Goal: Check status: Check status

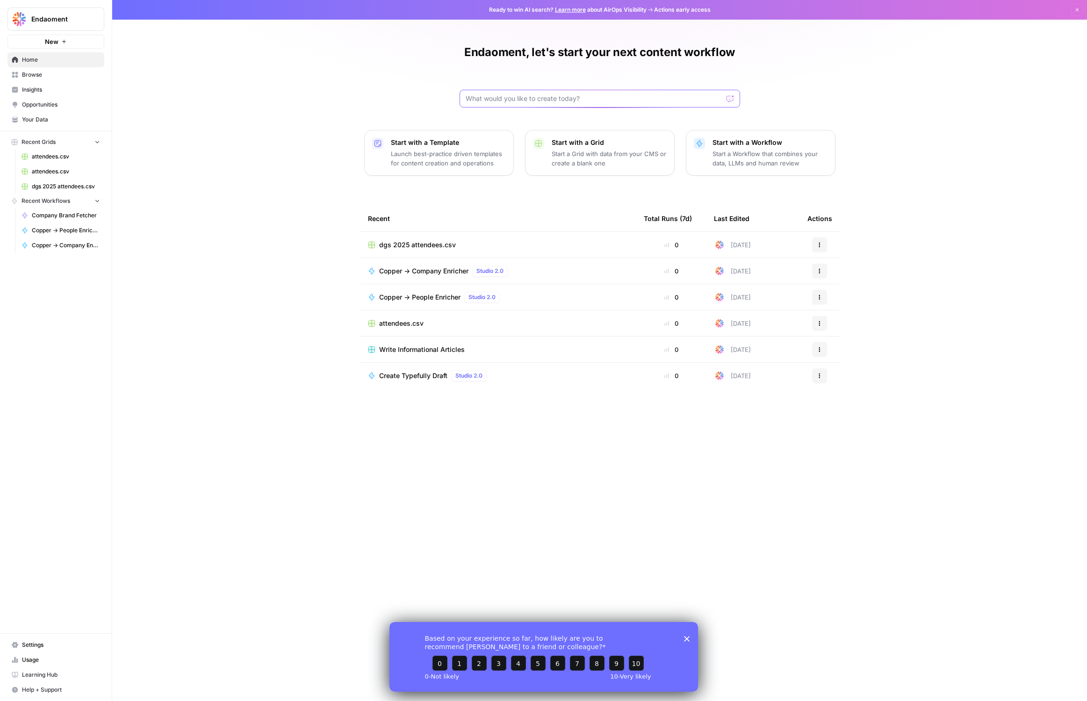
click at [573, 99] on input "text" at bounding box center [593, 98] width 257 height 9
click at [819, 295] on icon "button" at bounding box center [819, 297] width 6 height 6
click at [845, 369] on span "Show History" at bounding box center [867, 366] width 75 height 9
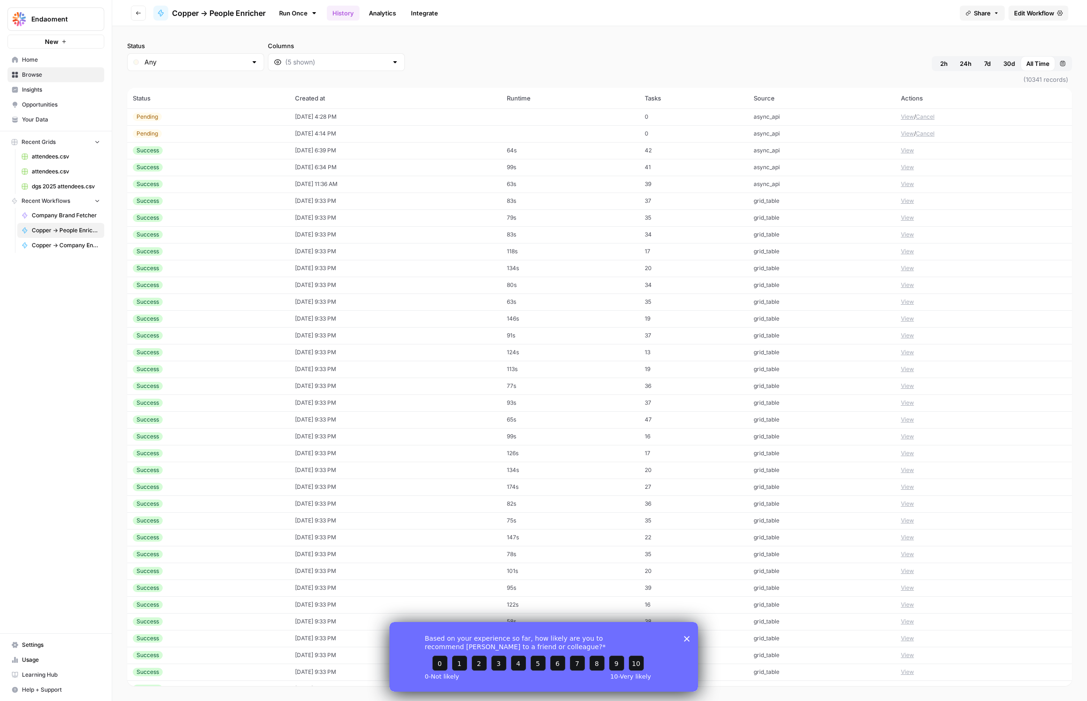
click at [684, 637] on polygon "Close survey" at bounding box center [686, 639] width 6 height 6
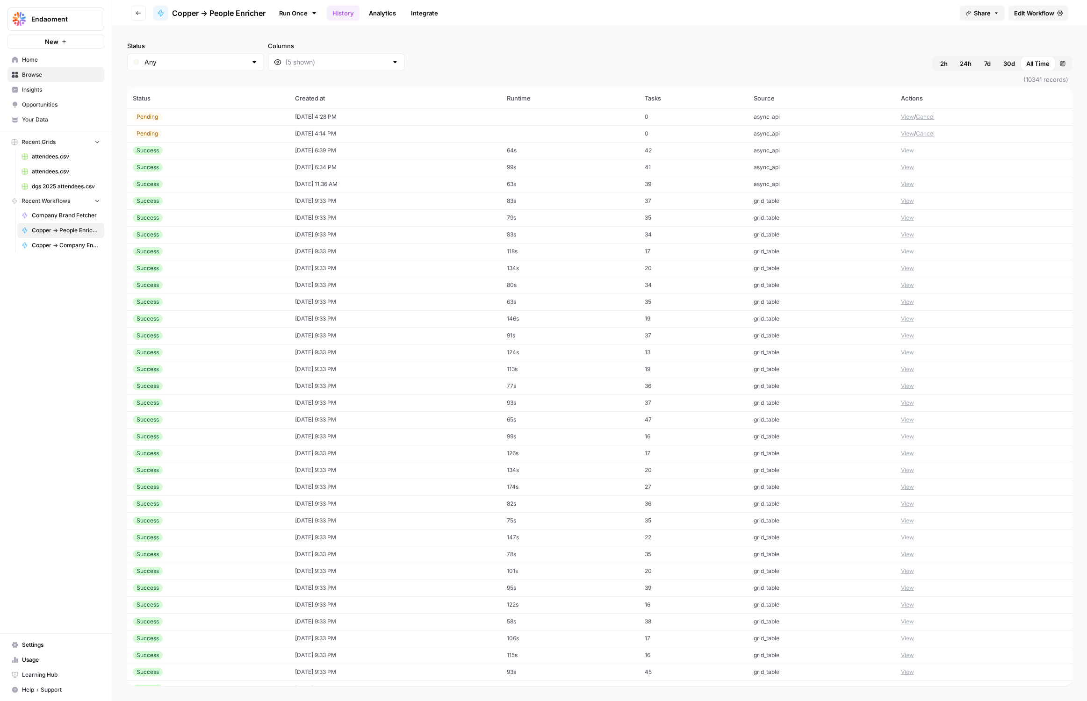
click at [906, 131] on button "View" at bounding box center [907, 133] width 13 height 8
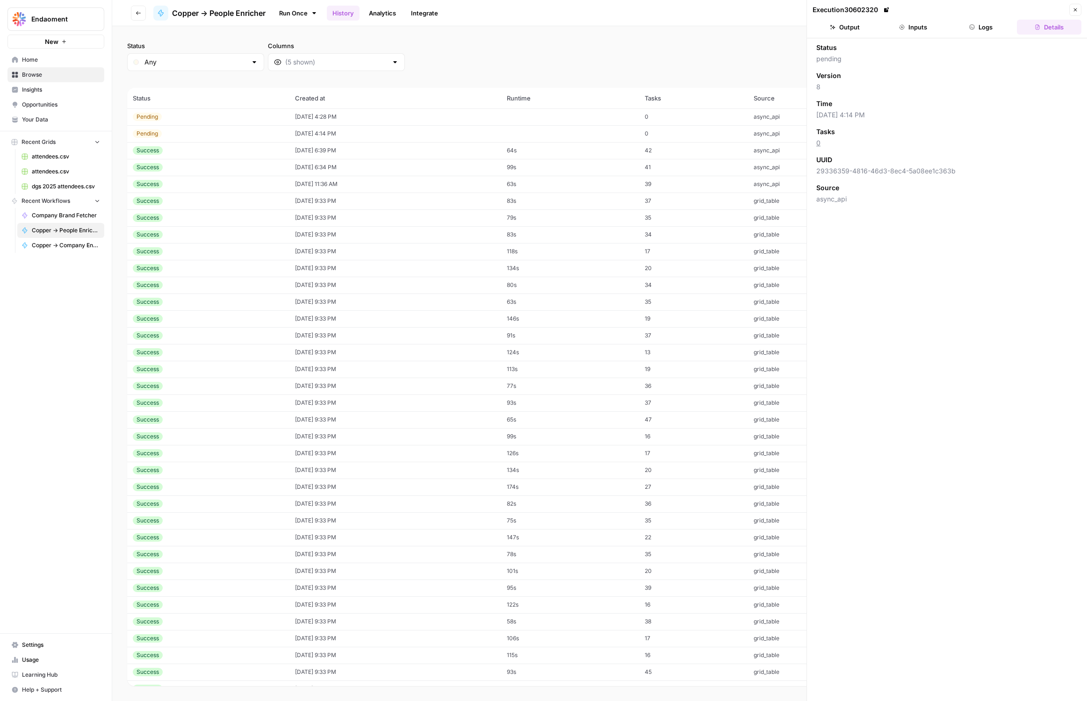
click at [475, 41] on div "Status Any Columns 2h 24h 7d 30d All Time Custom range" at bounding box center [599, 56] width 945 height 30
click at [41, 153] on span "attendees.csv" at bounding box center [66, 156] width 68 height 8
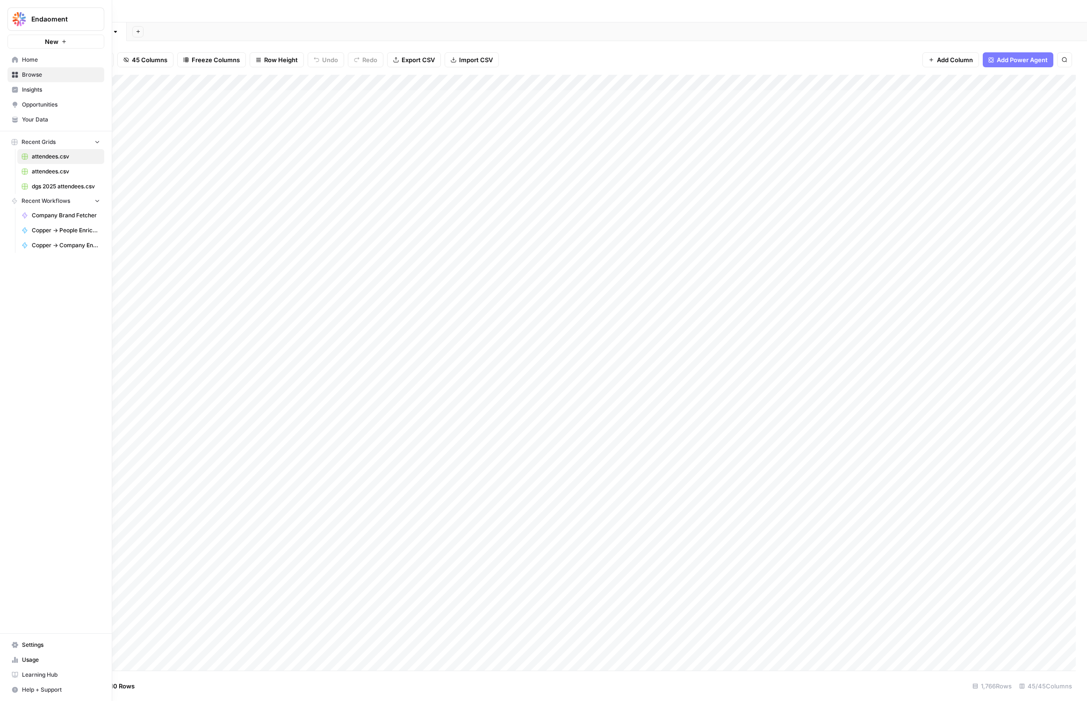
click at [15, 105] on icon at bounding box center [15, 104] width 5 height 4
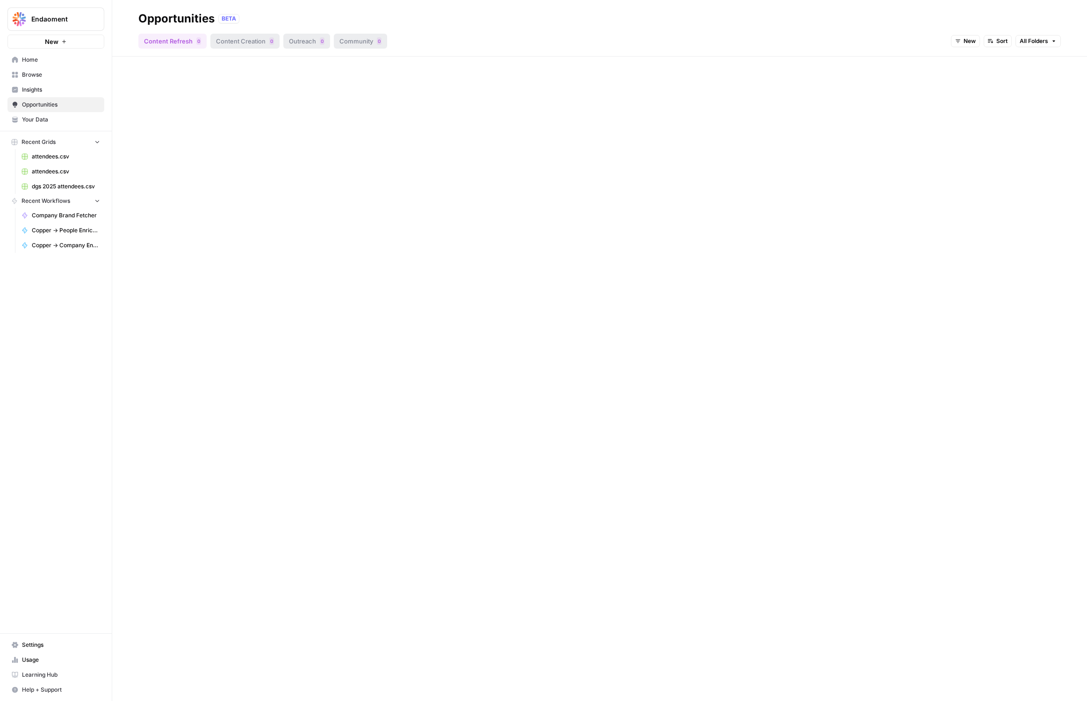
click at [20, 124] on link "Your Data" at bounding box center [55, 119] width 97 height 15
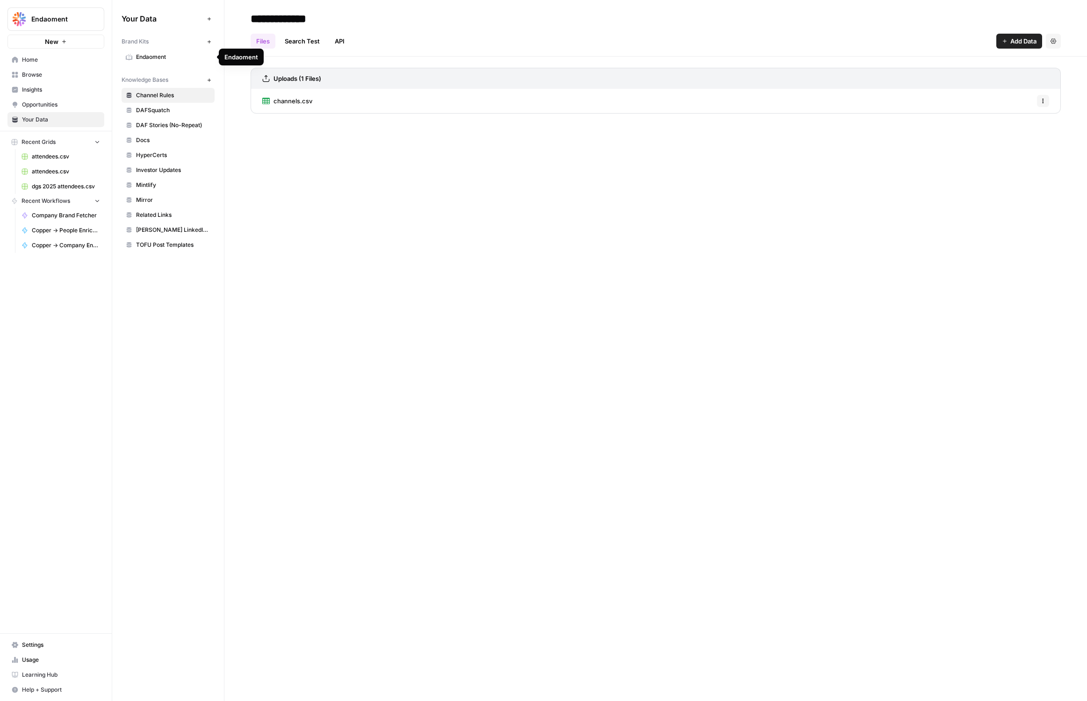
click at [150, 53] on span "Endaoment" at bounding box center [173, 57] width 74 height 8
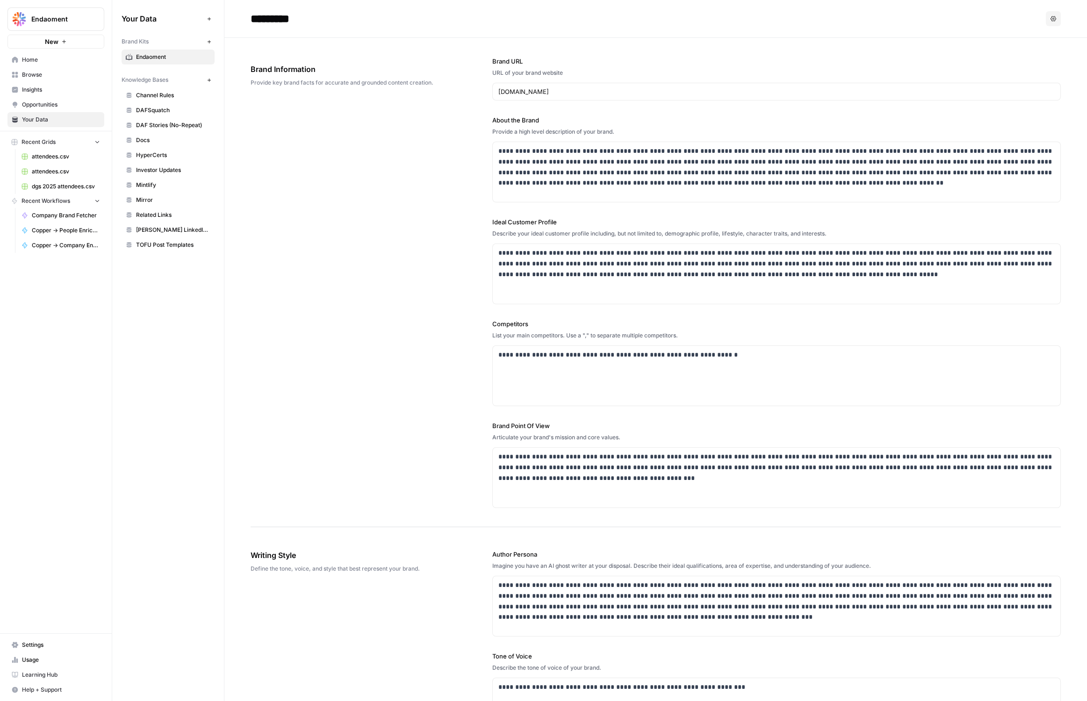
click at [29, 656] on span "Usage" at bounding box center [61, 660] width 78 height 8
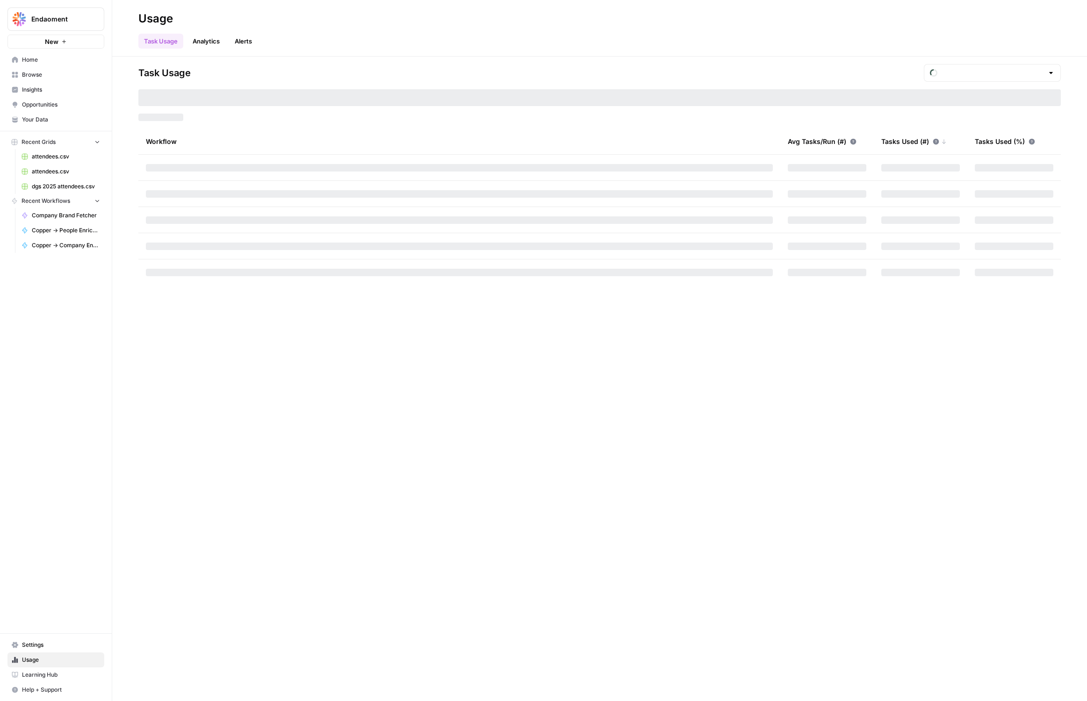
type input "October Tasks"
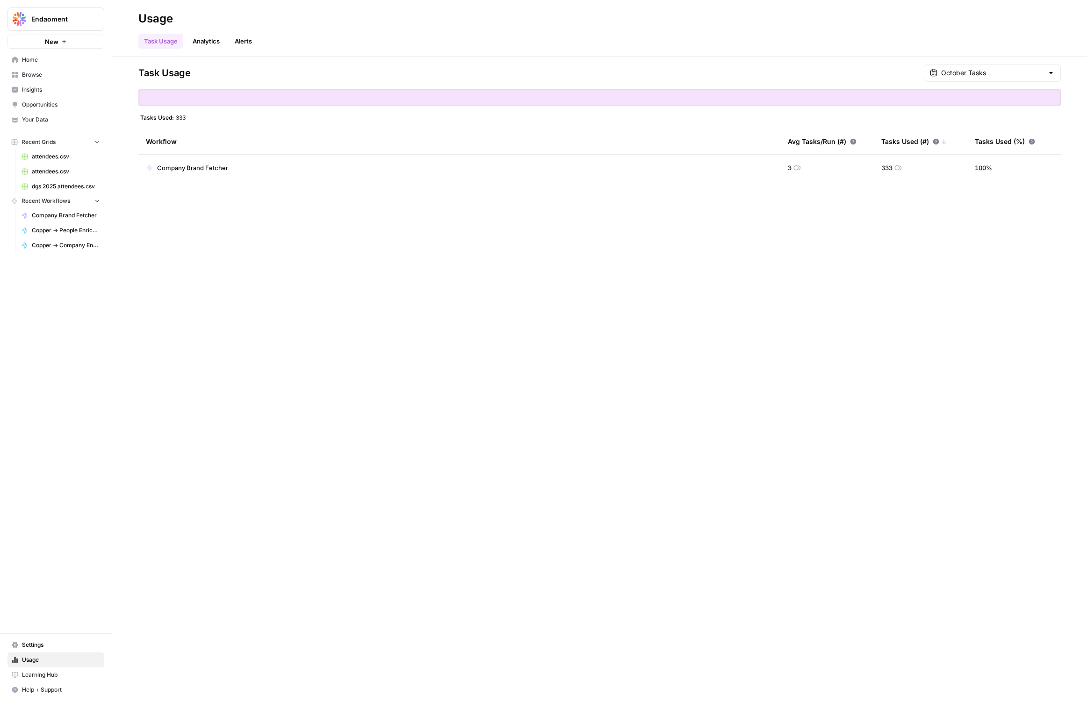
click at [58, 644] on span "Settings" at bounding box center [61, 645] width 78 height 8
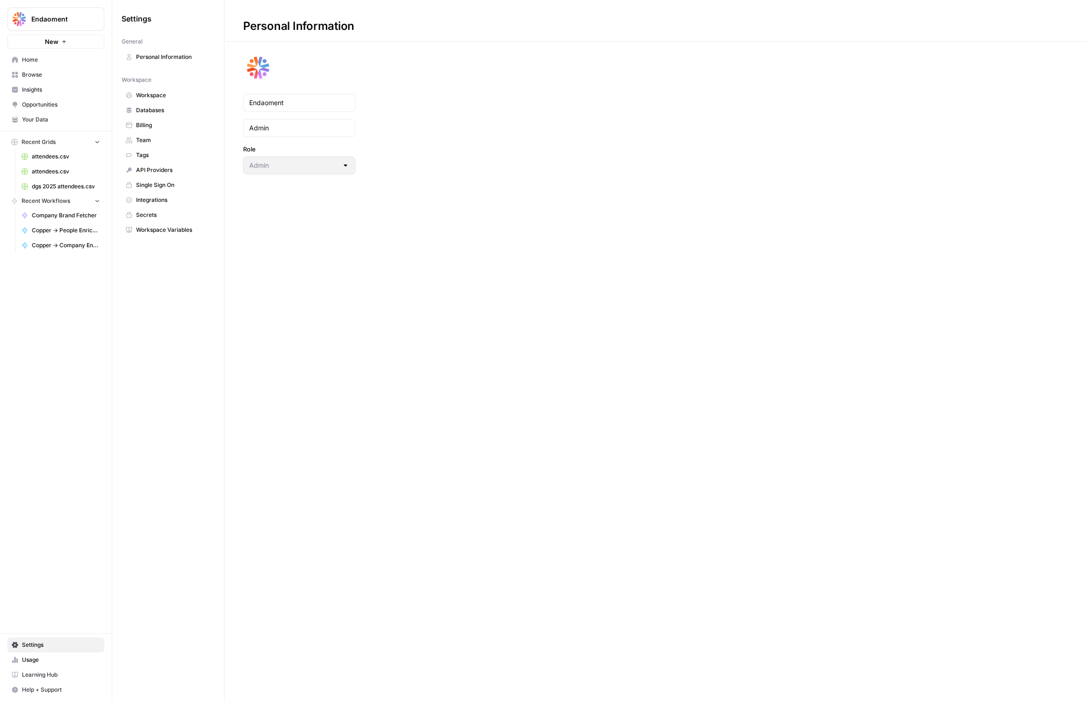
click at [162, 122] on span "Billing" at bounding box center [173, 125] width 74 height 8
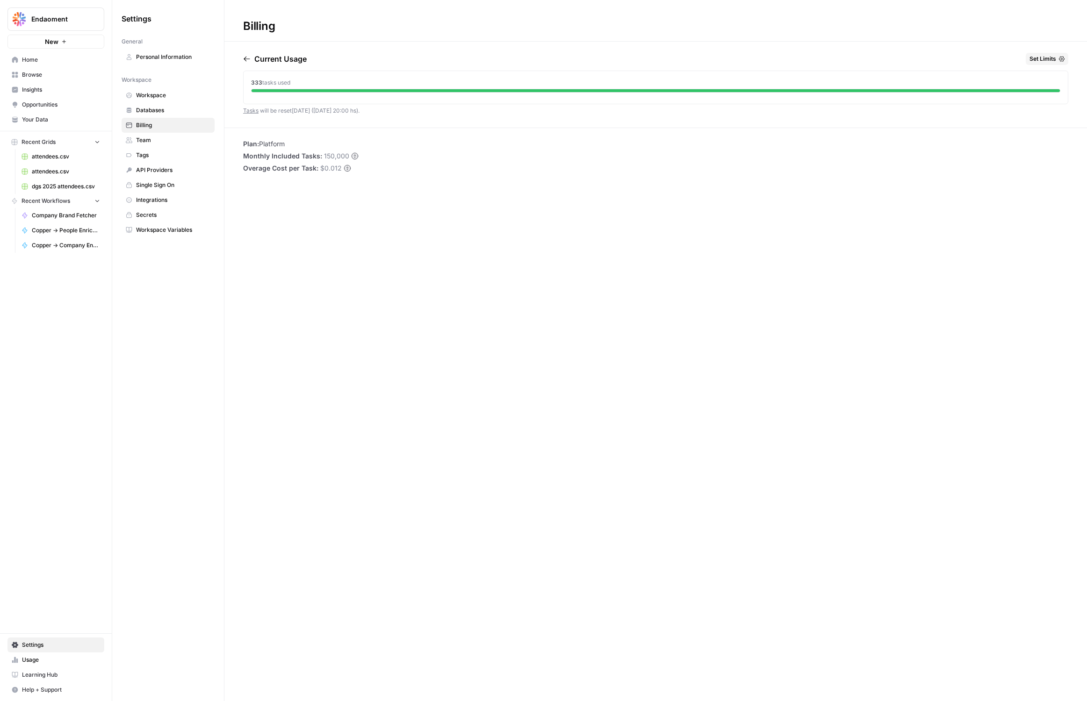
drag, startPoint x: 131, startPoint y: 289, endPoint x: 126, endPoint y: 336, distance: 47.0
click at [128, 324] on div "Settings General Personal Information Workspace Workspace Databases Billing Tea…" at bounding box center [168, 350] width 112 height 701
click at [172, 175] on link "API Providers" at bounding box center [168, 170] width 93 height 15
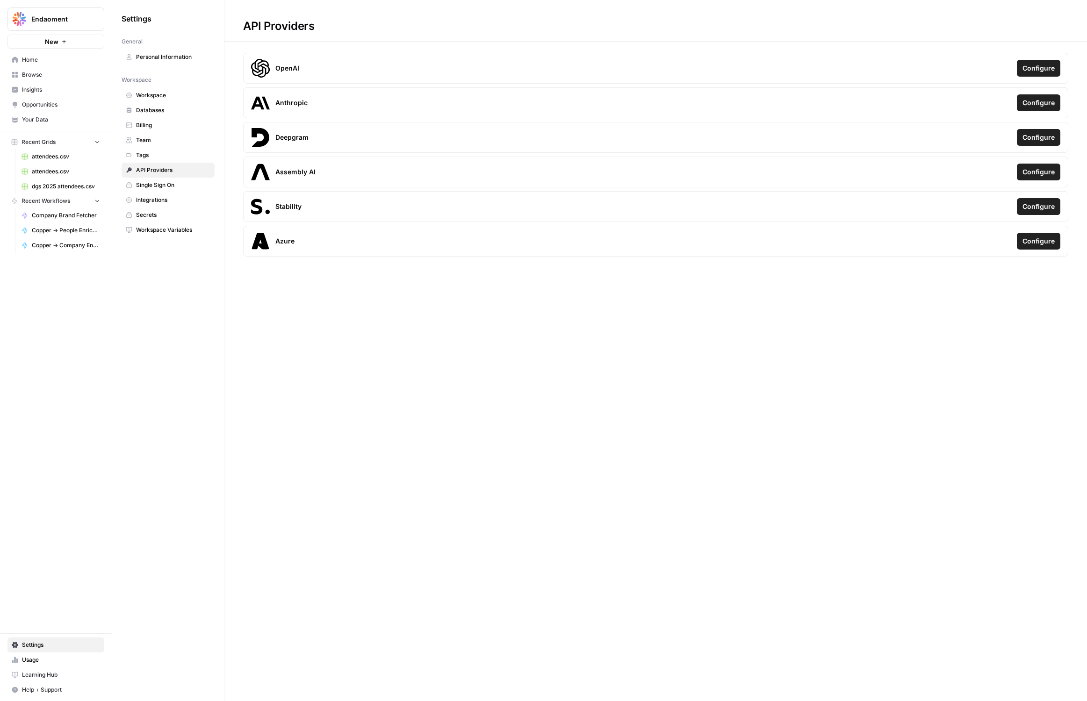
click at [171, 220] on link "Secrets" at bounding box center [168, 215] width 93 height 15
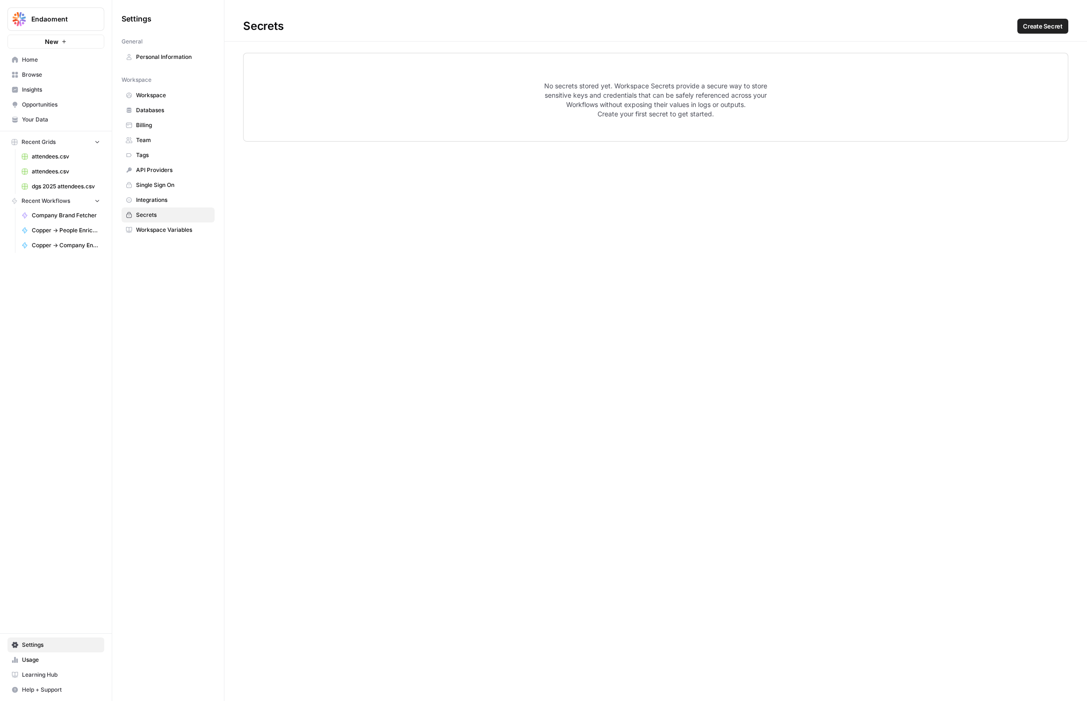
click at [170, 223] on link "Workspace Variables" at bounding box center [168, 229] width 93 height 15
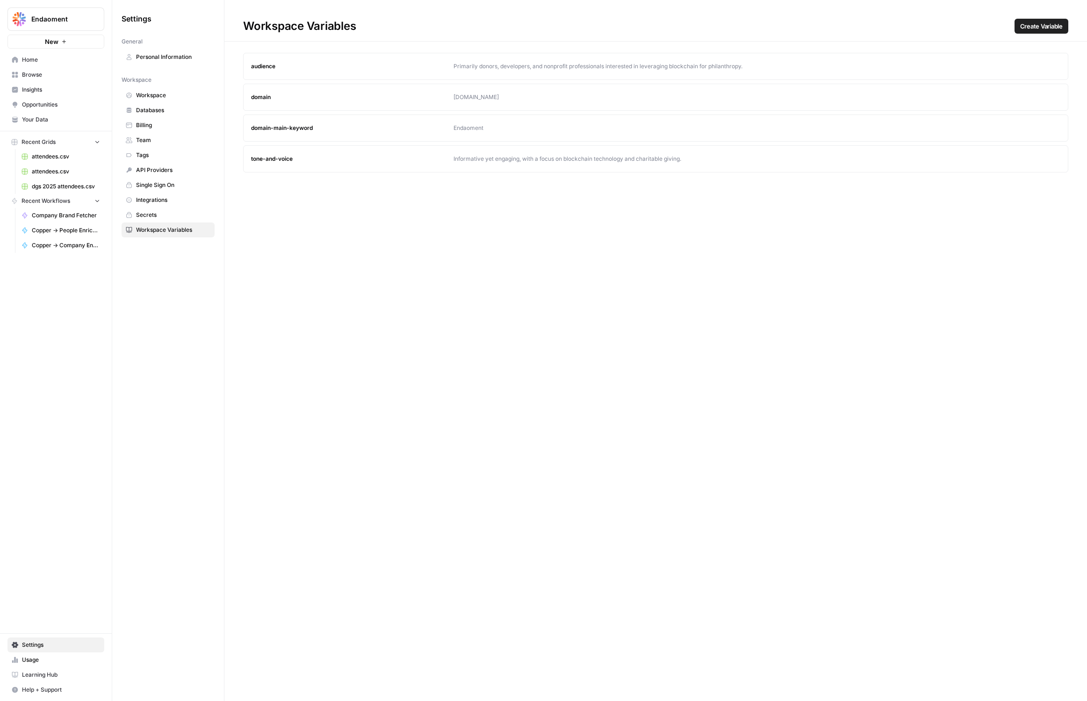
click at [41, 647] on span "Settings" at bounding box center [61, 645] width 78 height 8
click at [41, 653] on link "Usage" at bounding box center [55, 659] width 97 height 15
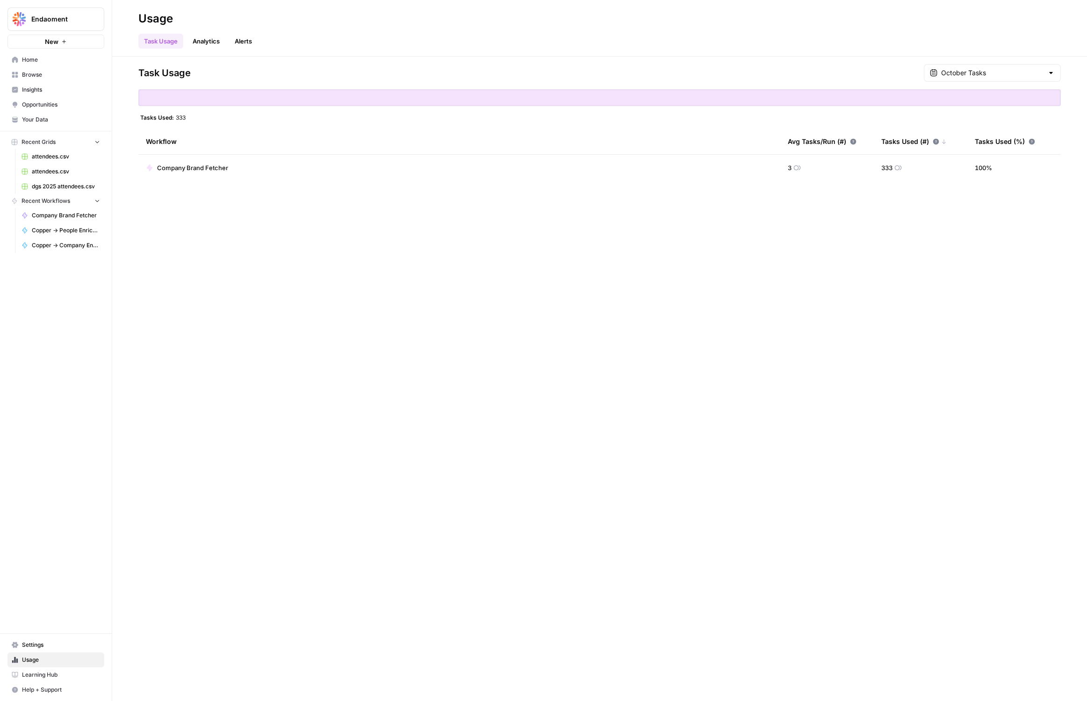
click at [197, 41] on link "Analytics" at bounding box center [206, 41] width 38 height 15
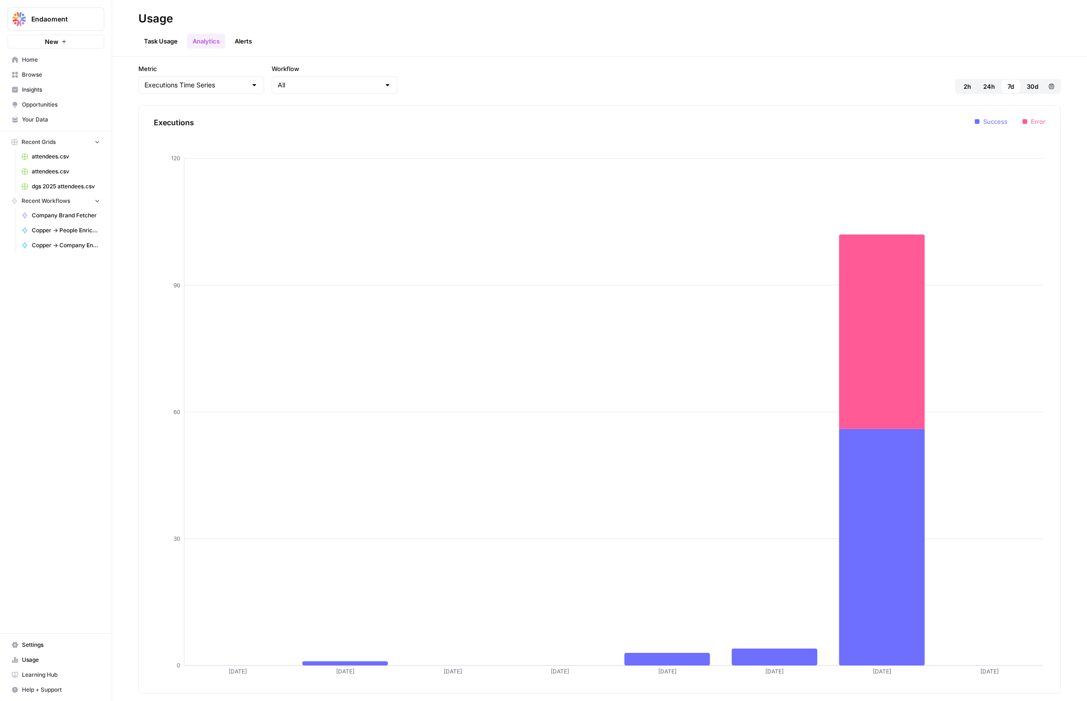
click at [241, 38] on link "Alerts" at bounding box center [243, 41] width 29 height 15
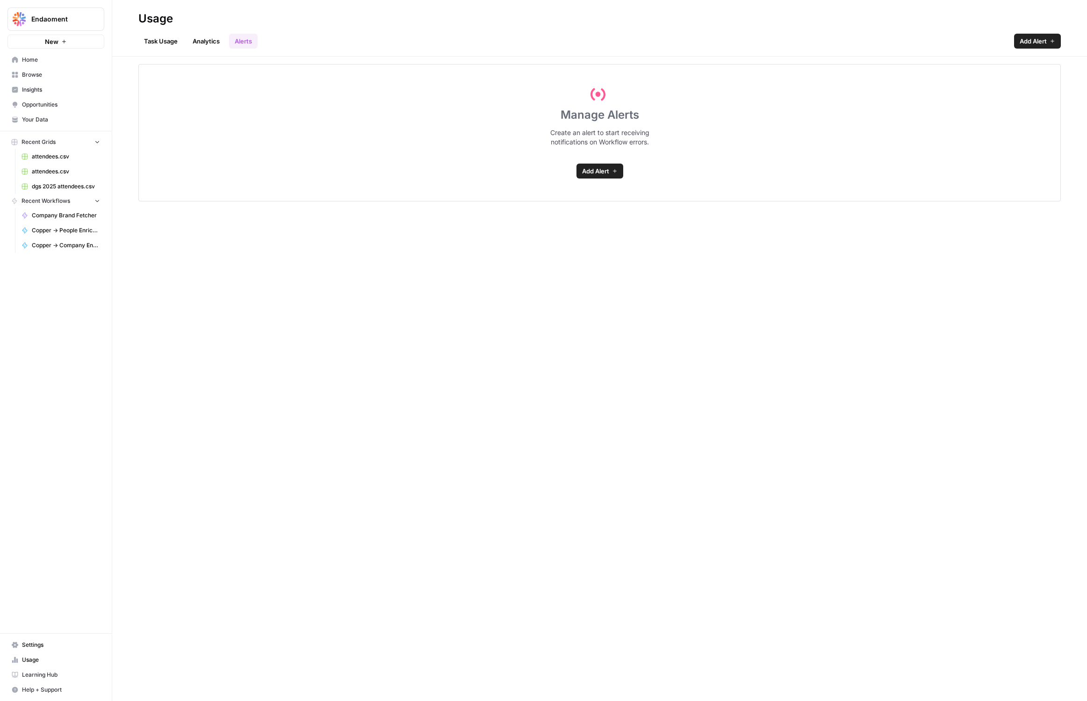
click at [213, 40] on link "Analytics" at bounding box center [206, 41] width 38 height 15
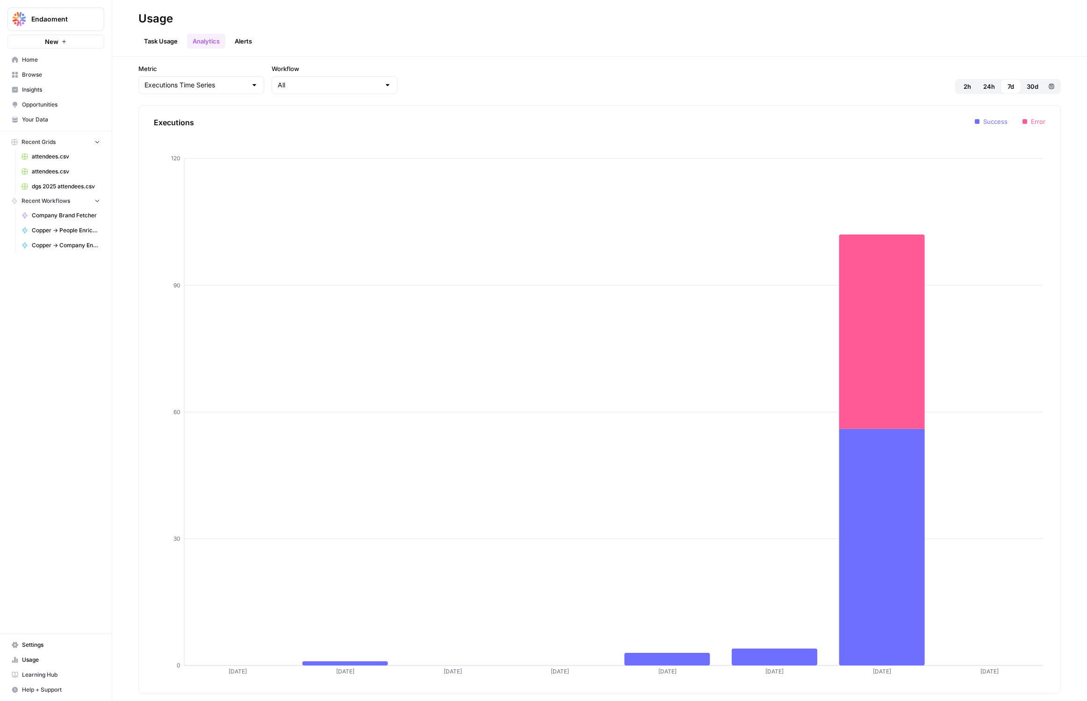
click at [45, 79] on link "Browse" at bounding box center [55, 74] width 97 height 15
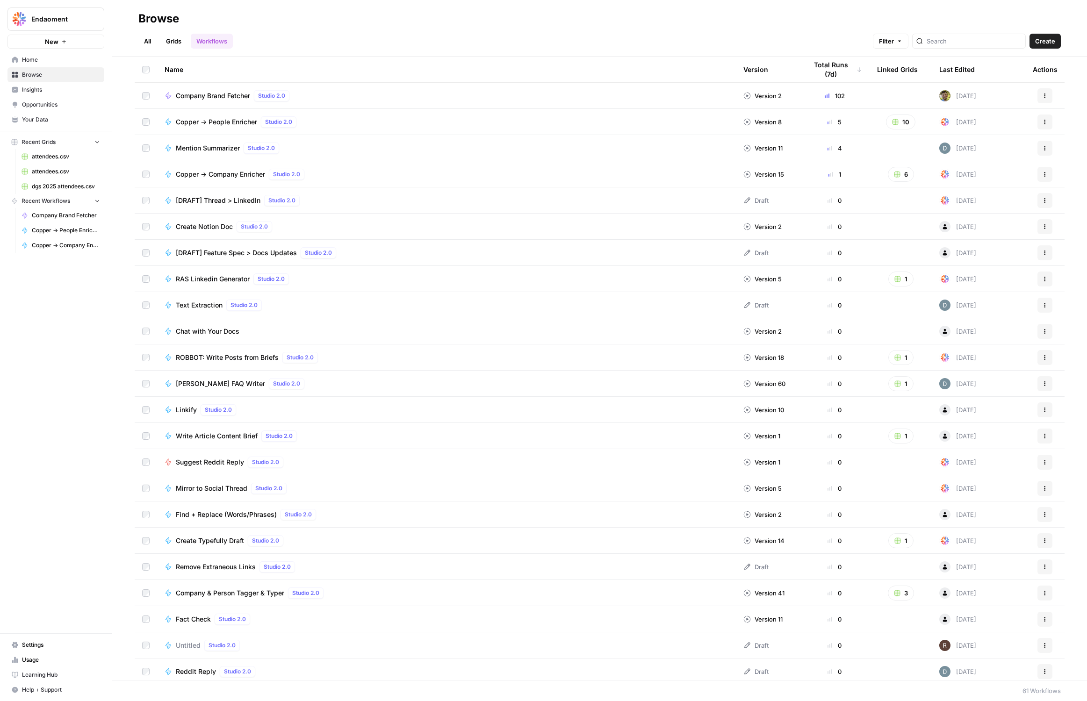
click at [31, 87] on span "Insights" at bounding box center [61, 90] width 78 height 8
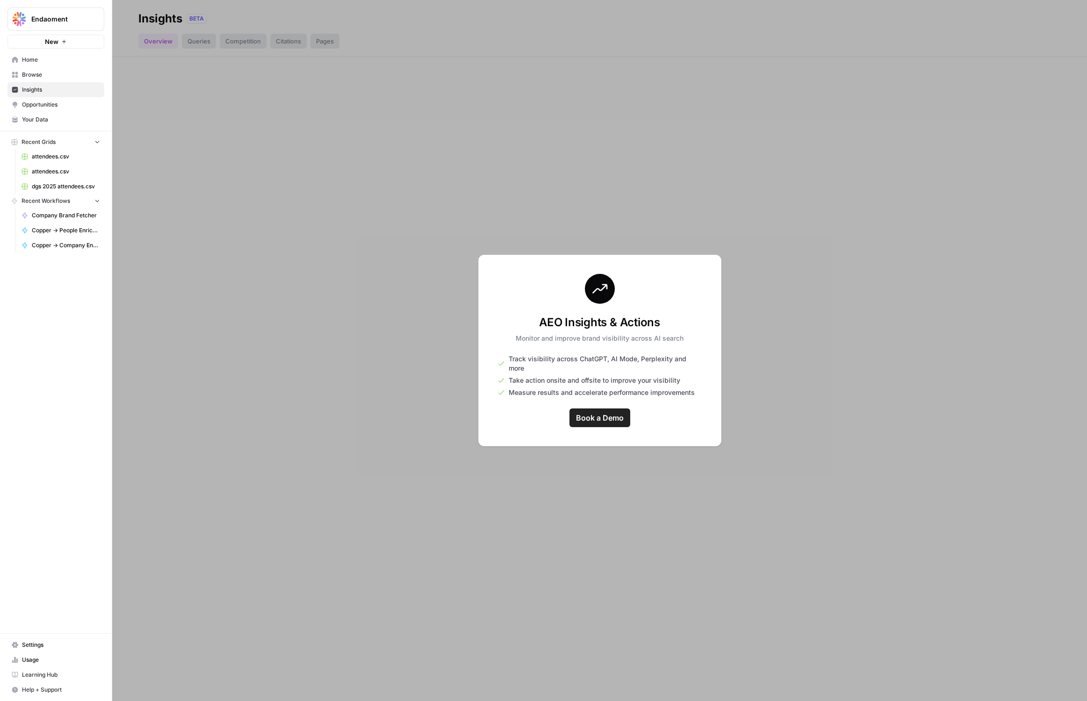
click at [48, 103] on span "Opportunities" at bounding box center [61, 104] width 78 height 8
click at [30, 63] on span "Home" at bounding box center [61, 60] width 78 height 8
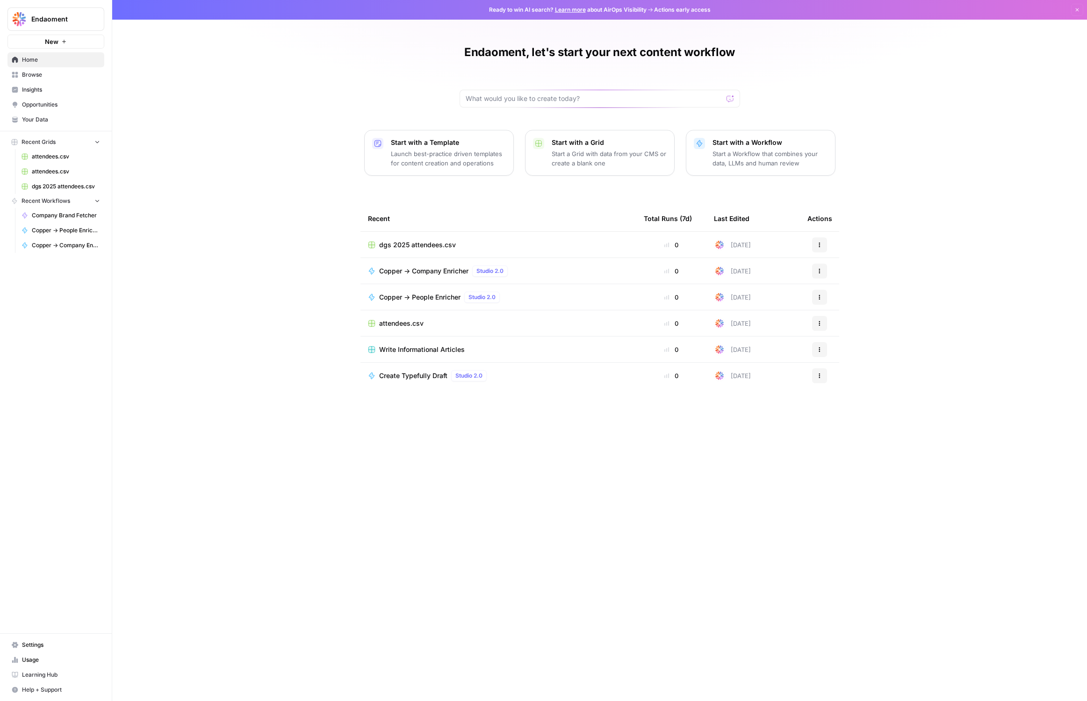
click at [673, 217] on div "Total Runs (7d)" at bounding box center [668, 219] width 48 height 26
click at [664, 217] on div "Total Runs (7d)" at bounding box center [668, 219] width 48 height 26
click at [58, 193] on link "dgs 2025 attendees.csv" at bounding box center [60, 186] width 87 height 15
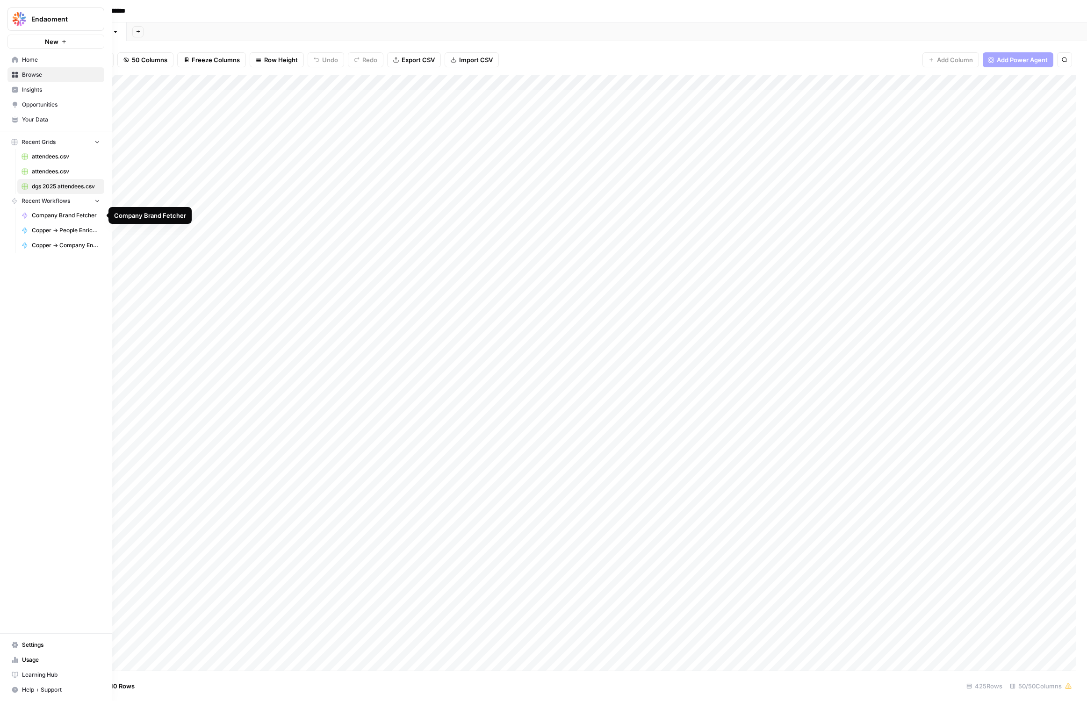
click at [39, 200] on span "Recent Workflows" at bounding box center [45, 201] width 49 height 8
click at [34, 118] on span "Your Data" at bounding box center [61, 119] width 78 height 8
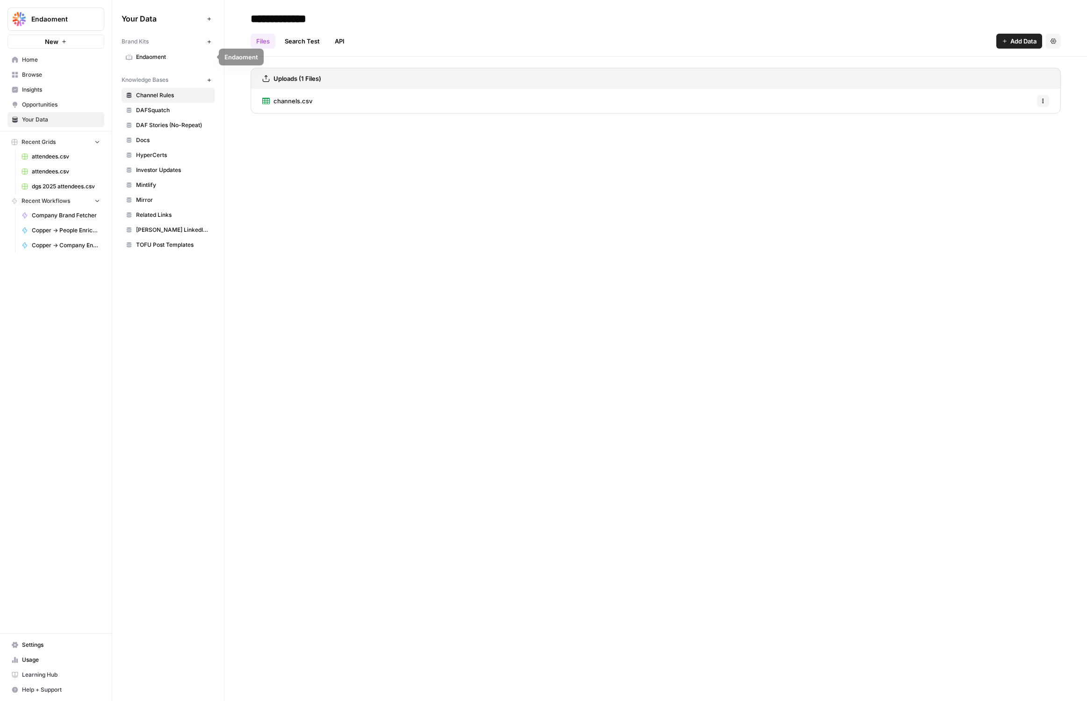
click at [29, 71] on span "Browse" at bounding box center [61, 75] width 78 height 8
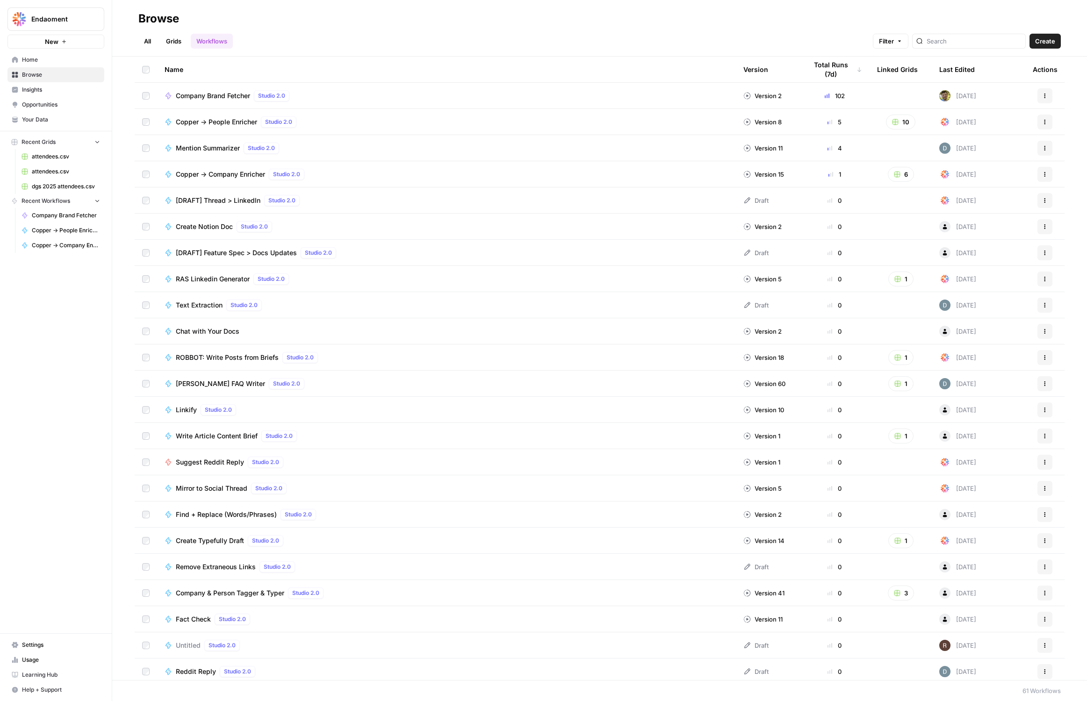
click at [796, 121] on td "Version 8" at bounding box center [768, 122] width 64 height 26
click at [713, 122] on div "Copper -> People Enricher Studio 2.0" at bounding box center [447, 121] width 564 height 11
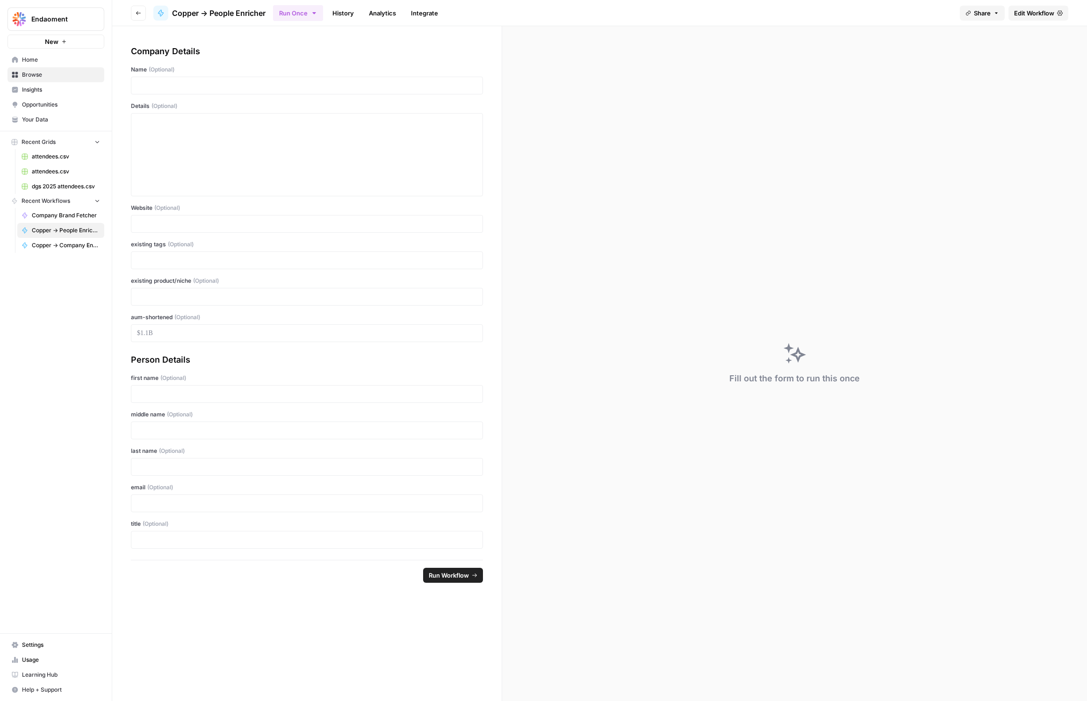
click at [337, 6] on link "History" at bounding box center [343, 13] width 33 height 15
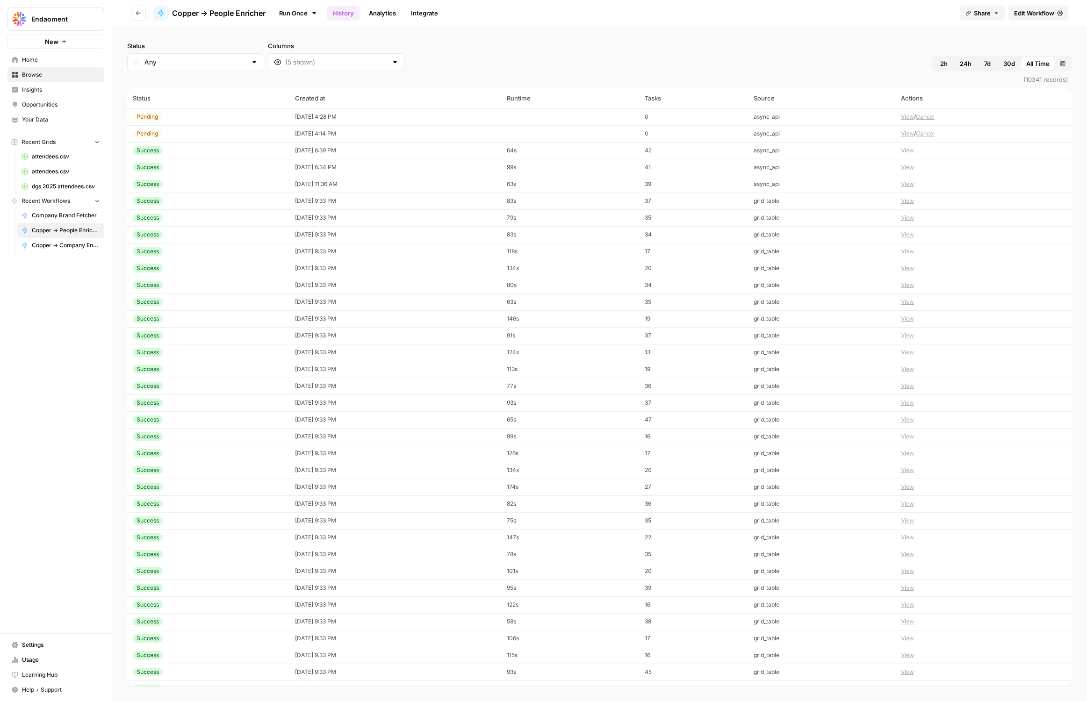
click at [423, 134] on td "[DATE] 4:14 PM" at bounding box center [395, 133] width 212 height 17
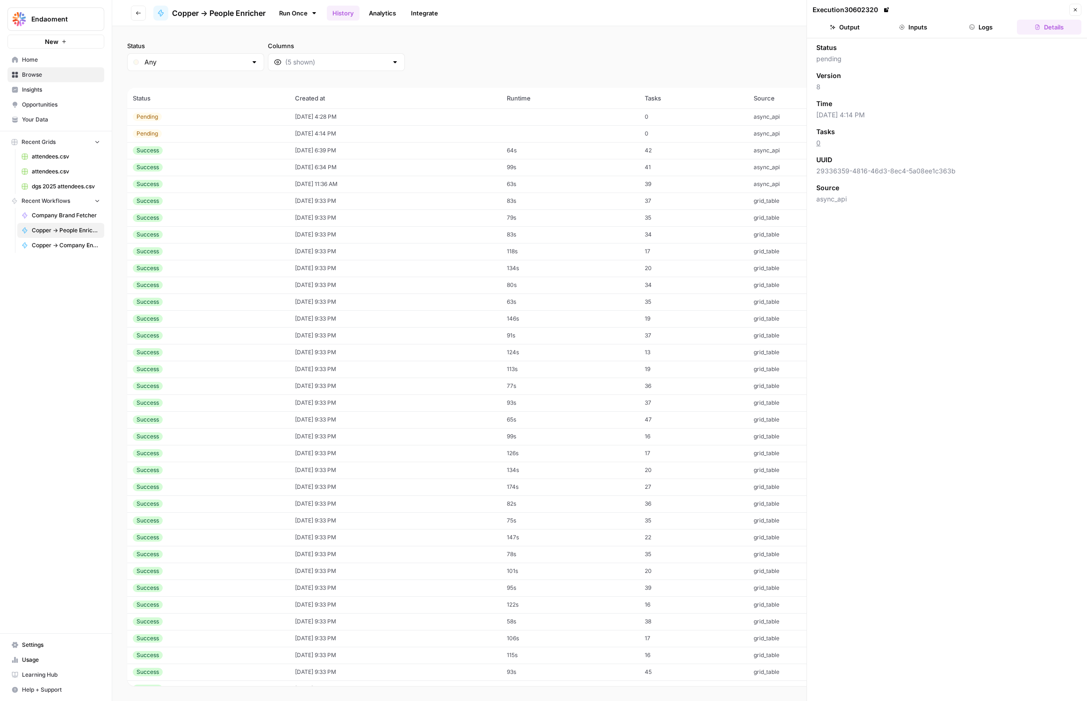
drag, startPoint x: 907, startPoint y: 26, endPoint x: 900, endPoint y: 28, distance: 7.6
click at [904, 27] on button "Inputs" at bounding box center [912, 27] width 64 height 15
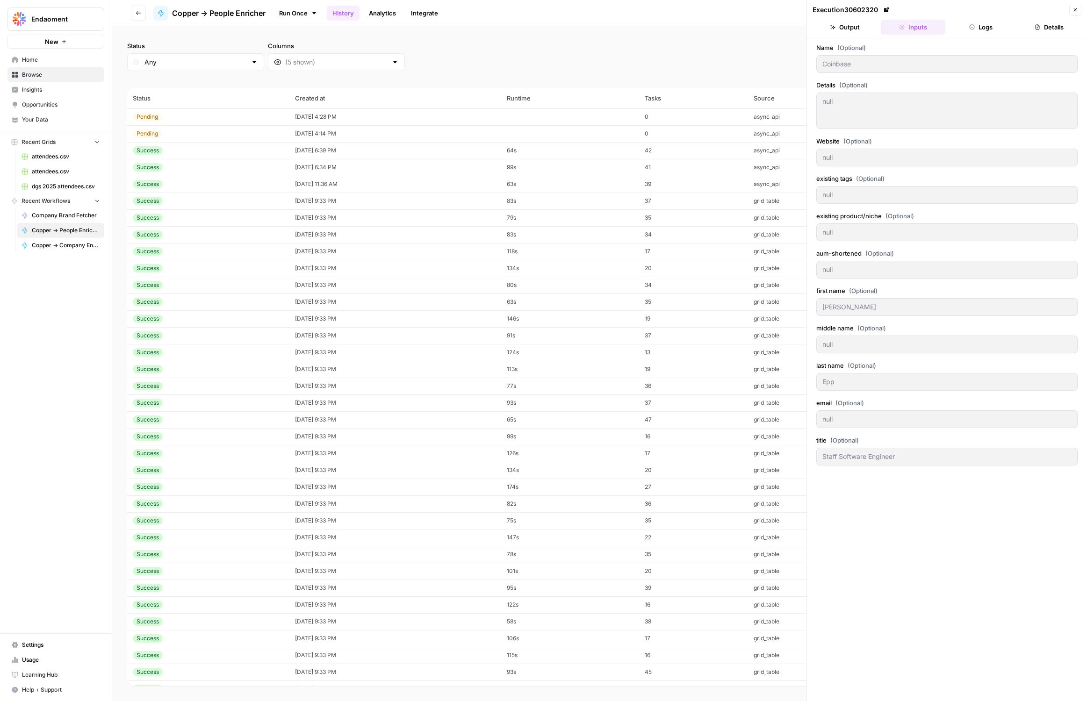
click at [848, 28] on button "Output" at bounding box center [844, 27] width 64 height 15
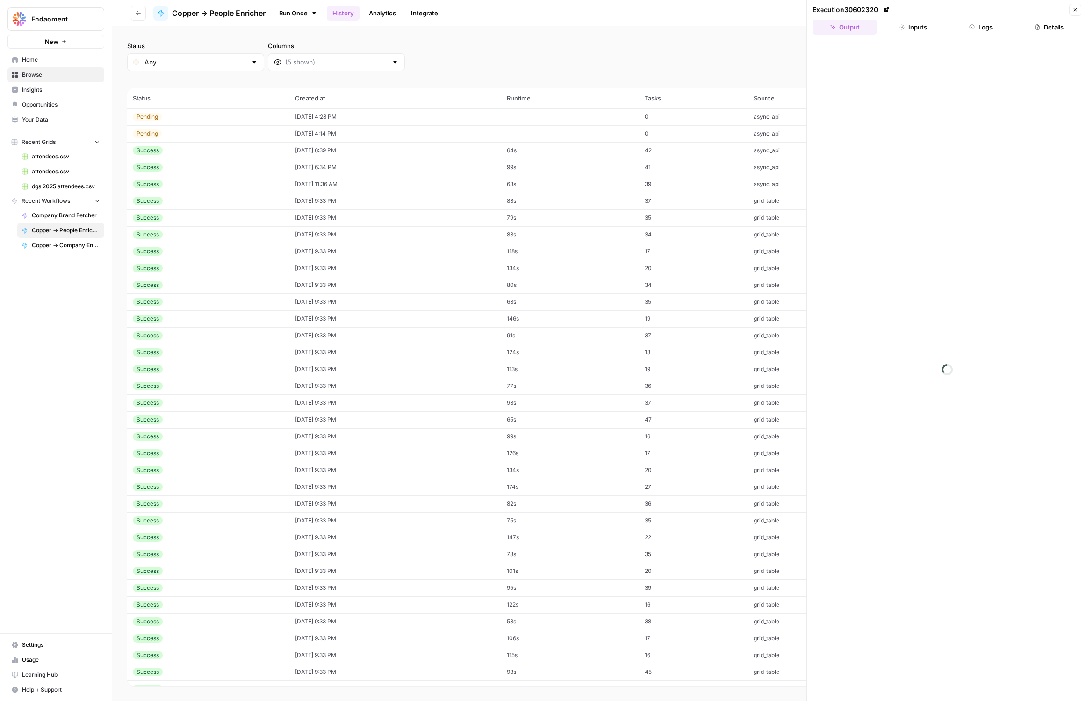
click at [899, 54] on div at bounding box center [947, 369] width 280 height 663
click at [1045, 36] on header "Execution 30602320 Close Output Inputs Logs Details" at bounding box center [947, 19] width 280 height 38
click at [1043, 29] on button "Details" at bounding box center [1048, 27] width 64 height 15
click at [990, 24] on button "Logs" at bounding box center [981, 27] width 64 height 15
click at [363, 151] on td "[DATE] 6:39 PM" at bounding box center [395, 150] width 212 height 17
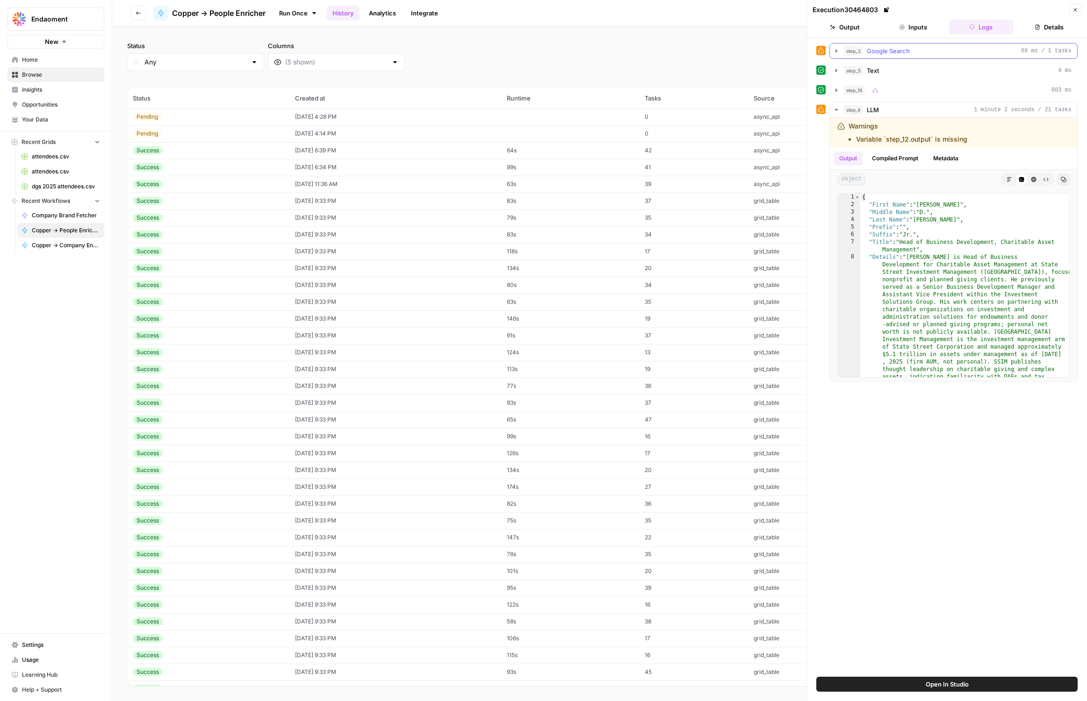
click at [955, 48] on div "step_2 Google Search 66 ms / 1 tasks" at bounding box center [958, 50] width 228 height 9
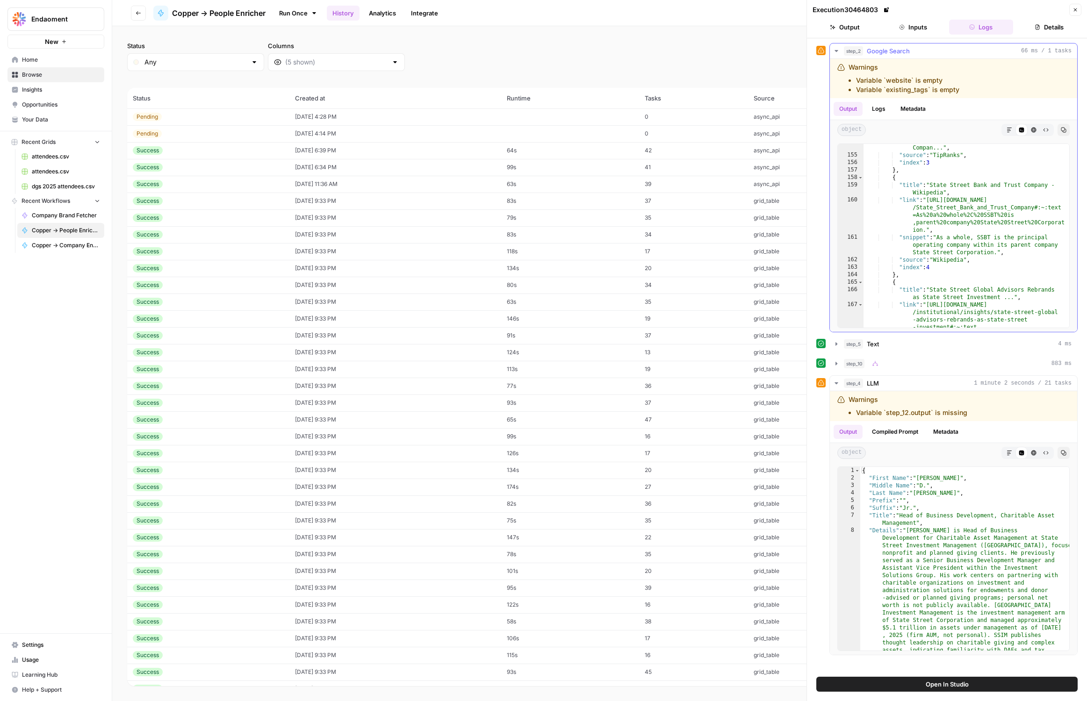
scroll to position [1852, 0]
